Goal: Task Accomplishment & Management: Use online tool/utility

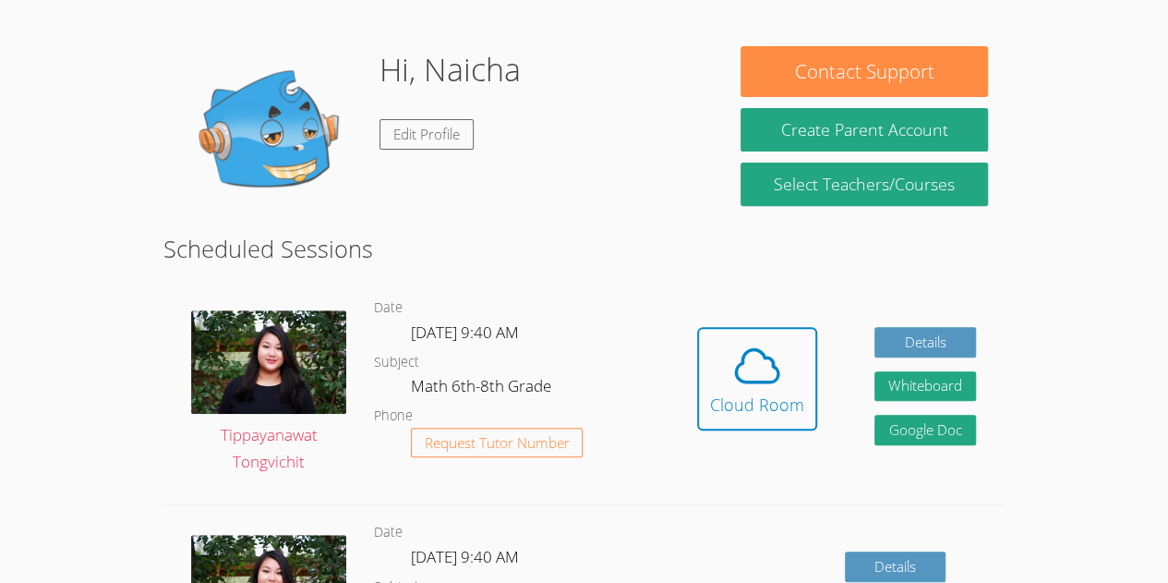
scroll to position [258, 0]
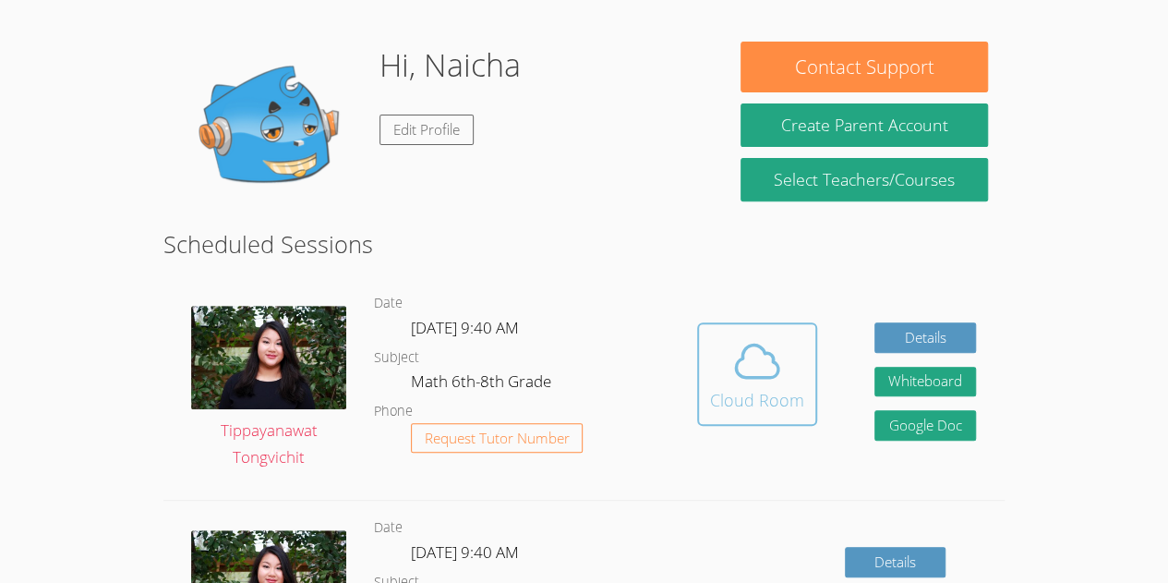
click at [798, 400] on div "Cloud Room" at bounding box center [757, 400] width 94 height 26
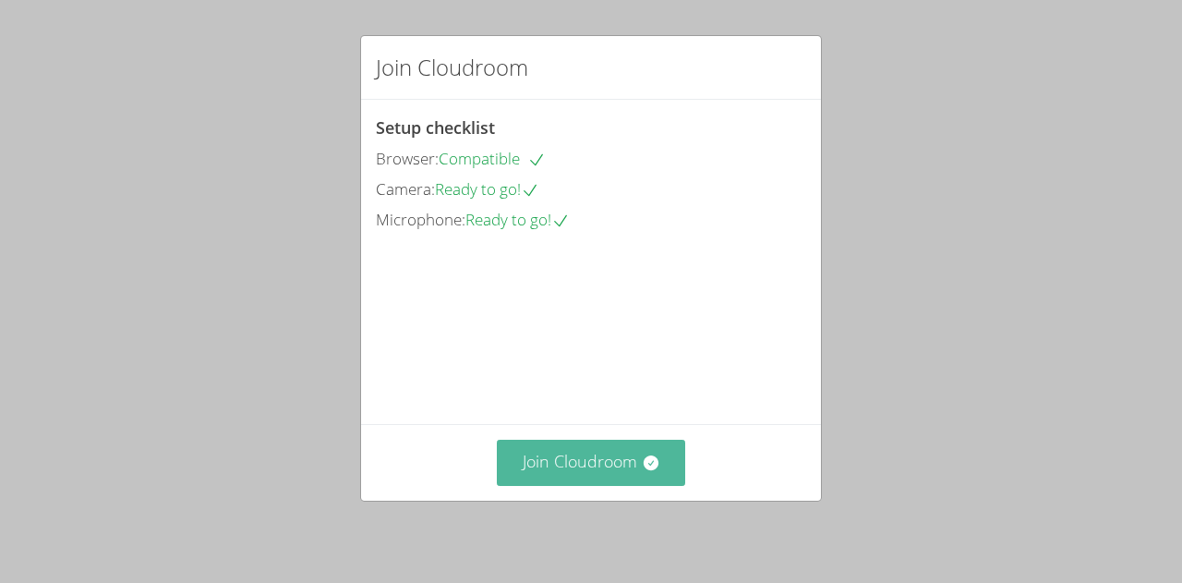
click at [625, 470] on button "Join Cloudroom" at bounding box center [591, 461] width 189 height 45
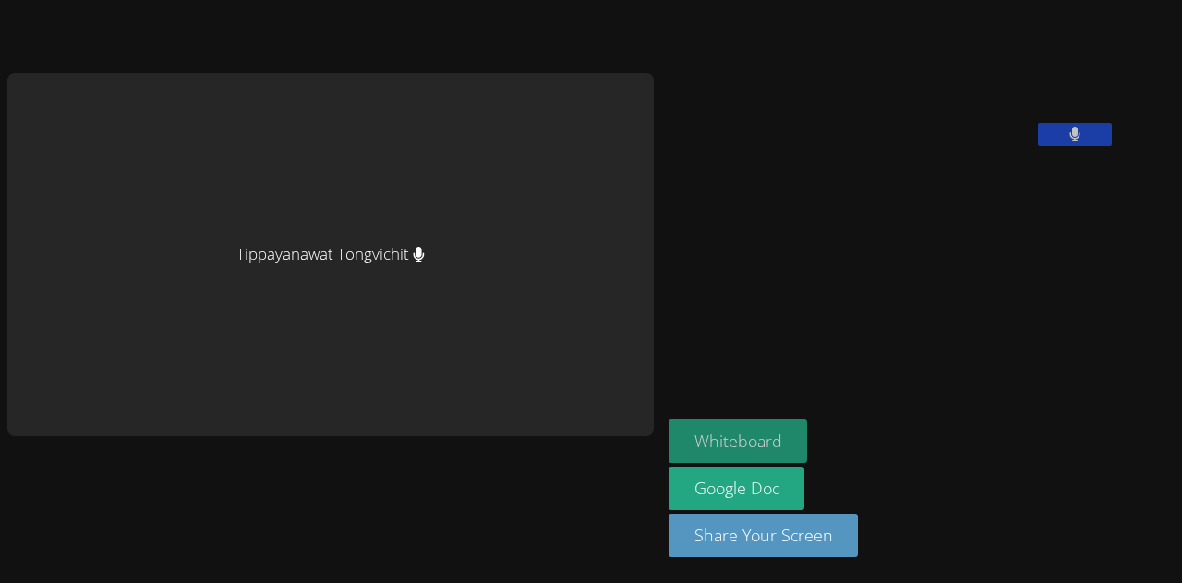
click at [668, 451] on button "Whiteboard" at bounding box center [737, 440] width 139 height 43
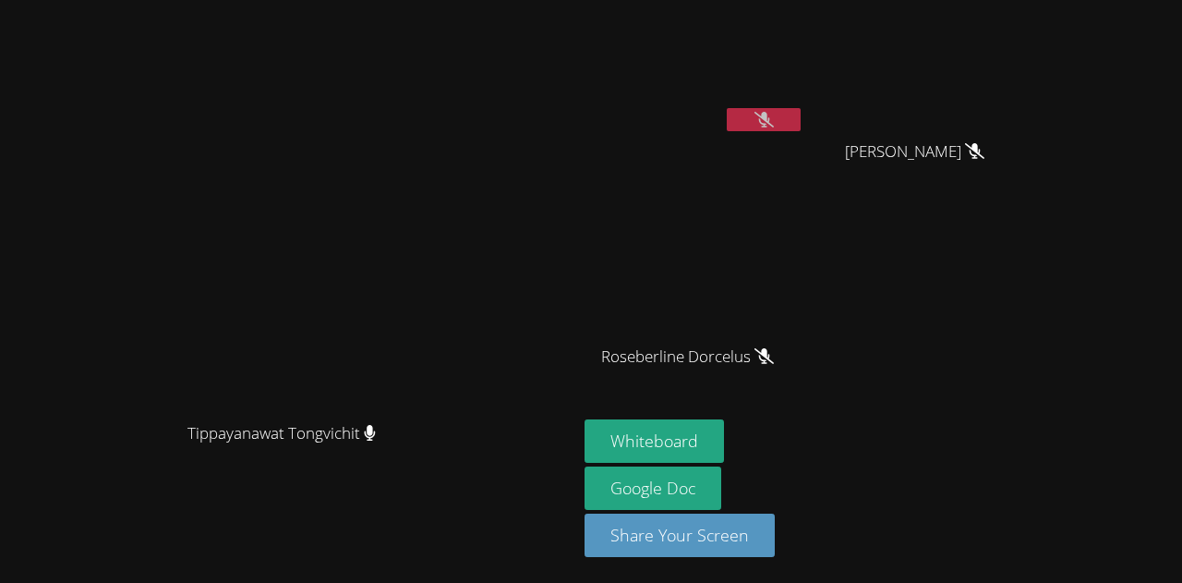
click at [800, 128] on button at bounding box center [764, 119] width 74 height 23
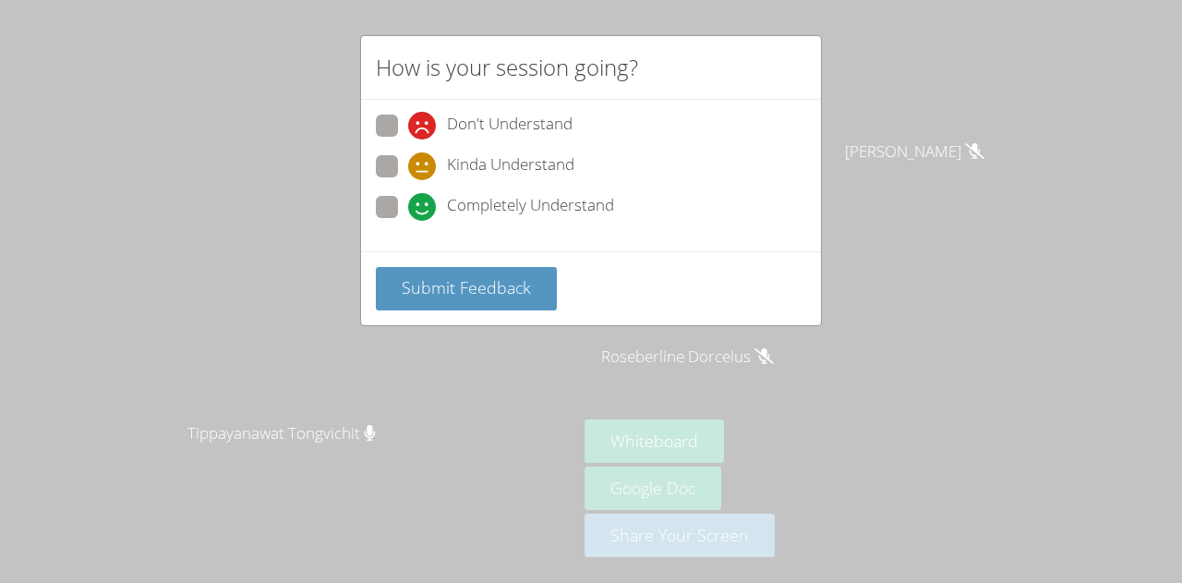
click at [459, 204] on span "Completely Understand" at bounding box center [530, 207] width 167 height 28
click at [424, 204] on input "Completely Understand" at bounding box center [416, 204] width 16 height 16
radio input "true"
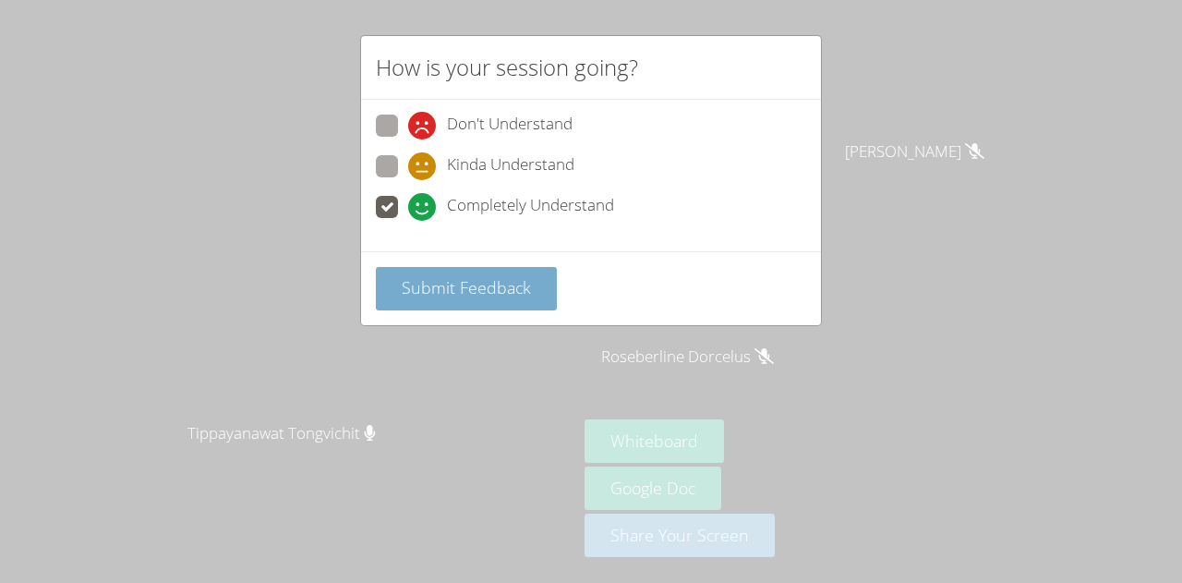
click at [482, 287] on span "Submit Feedback" at bounding box center [466, 287] width 129 height 22
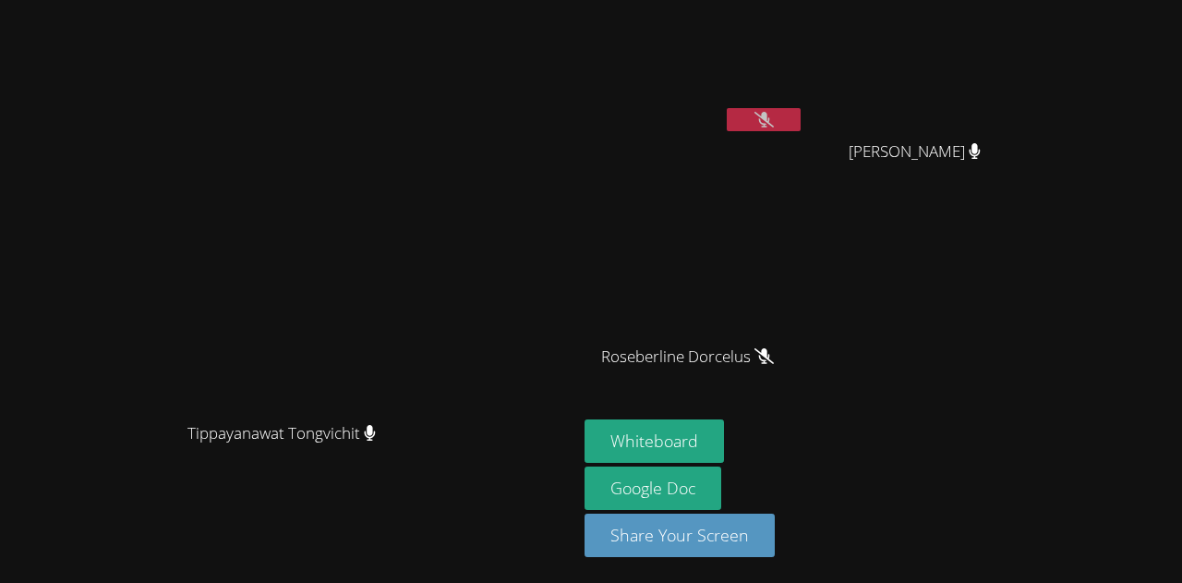
click at [774, 118] on icon at bounding box center [763, 120] width 19 height 16
click at [770, 118] on icon at bounding box center [764, 120] width 12 height 16
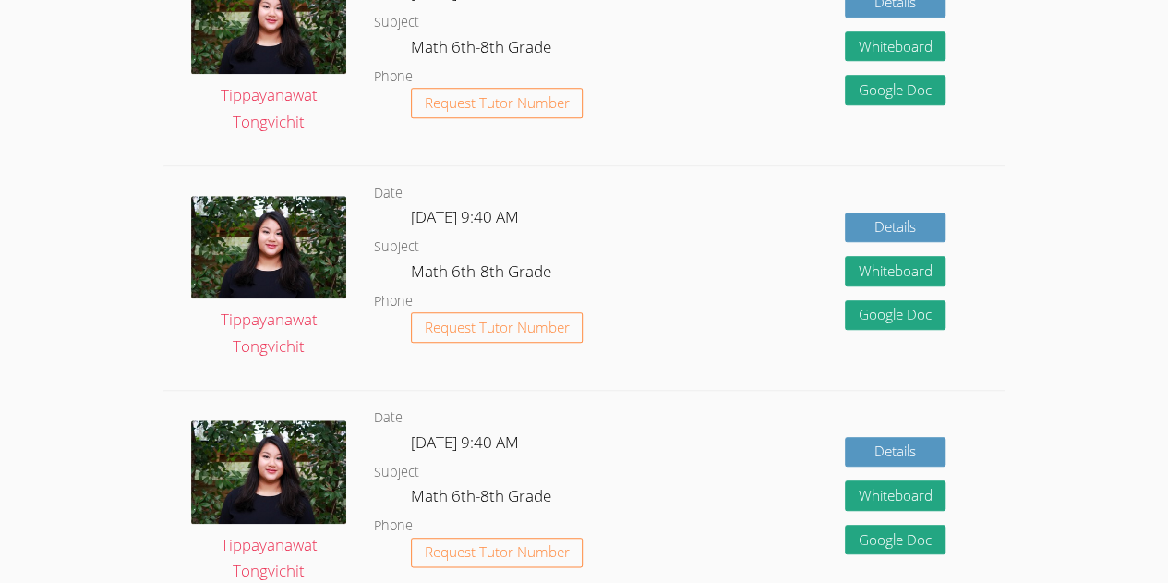
scroll to position [758, 0]
